Goal: Task Accomplishment & Management: Manage account settings

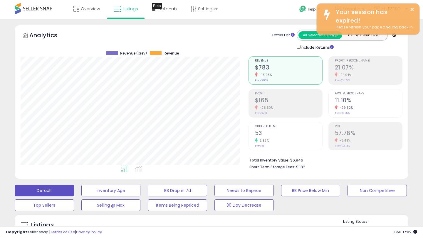
scroll to position [120, 227]
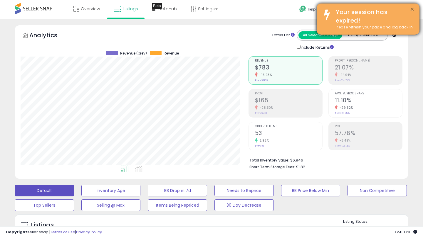
click at [413, 8] on button "×" at bounding box center [411, 9] width 5 height 7
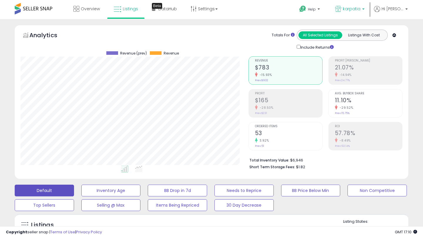
click at [342, 9] on p "karpatia" at bounding box center [349, 9] width 29 height 7
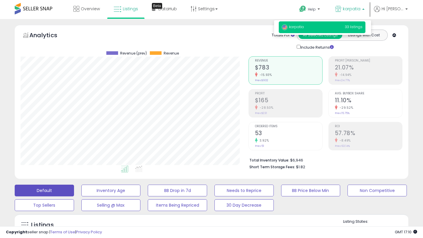
click at [342, 9] on p "karpatia" at bounding box center [349, 9] width 29 height 7
